Goal: Task Accomplishment & Management: Manage account settings

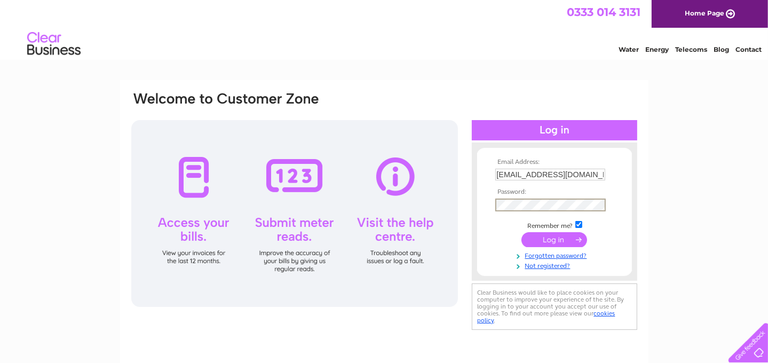
click at [572, 237] on input "submit" at bounding box center [554, 239] width 66 height 15
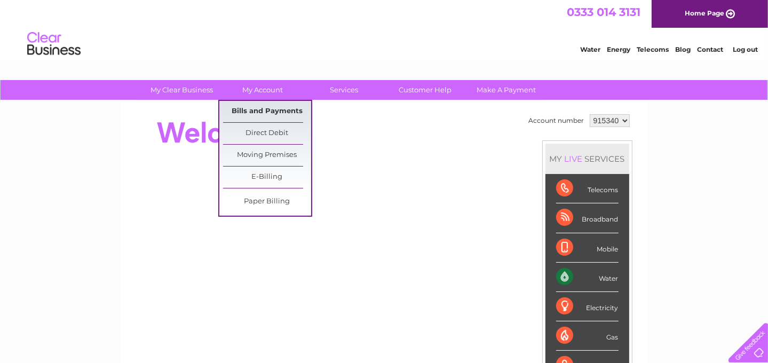
click at [267, 113] on link "Bills and Payments" at bounding box center [267, 111] width 88 height 21
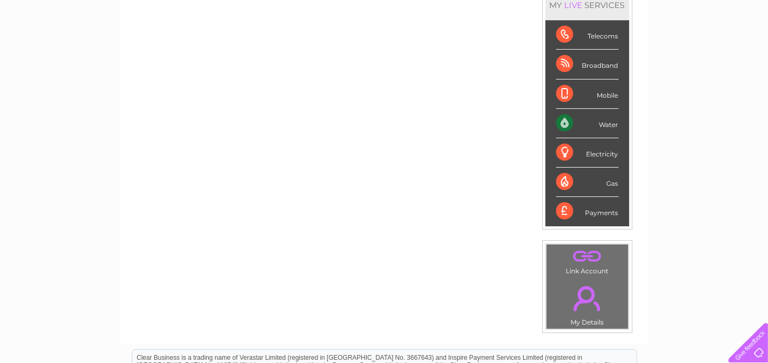
scroll to position [213, 0]
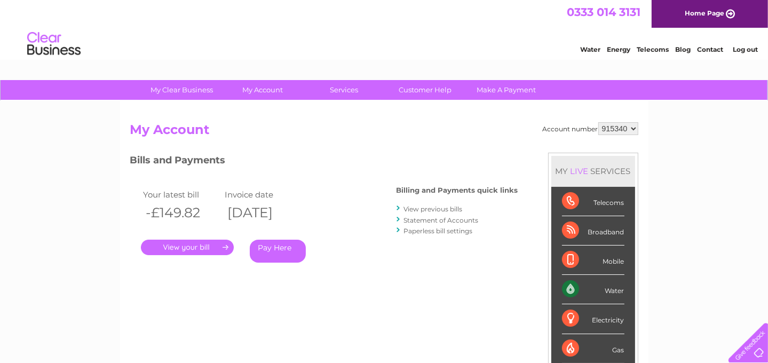
click at [201, 247] on link "." at bounding box center [187, 247] width 93 height 15
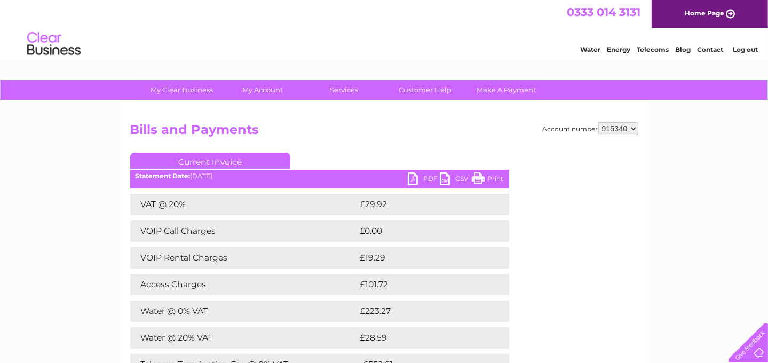
click at [414, 177] on link "PDF" at bounding box center [424, 179] width 32 height 15
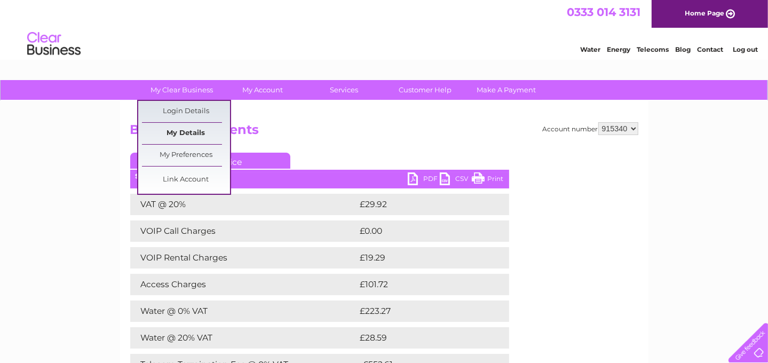
click at [186, 131] on link "My Details" at bounding box center [186, 133] width 88 height 21
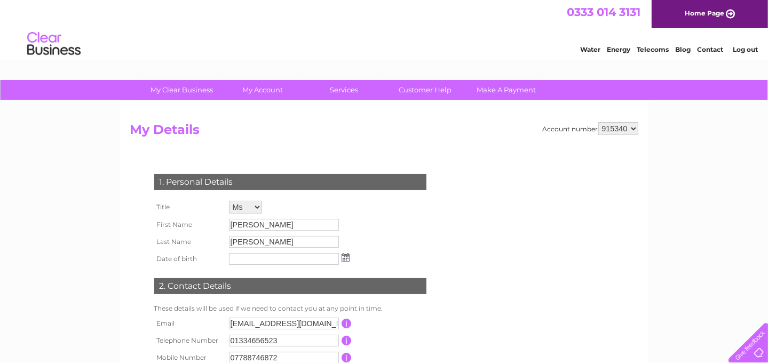
click at [631, 130] on select "915340" at bounding box center [618, 128] width 40 height 13
click at [496, 194] on form "Account number 915340 My Details 1. Personal Details Title Mr Mrs Ms Miss Dr Re…" at bounding box center [384, 267] width 508 height 291
click at [743, 51] on link "Log out" at bounding box center [745, 49] width 25 height 8
